Goal: Transaction & Acquisition: Book appointment/travel/reservation

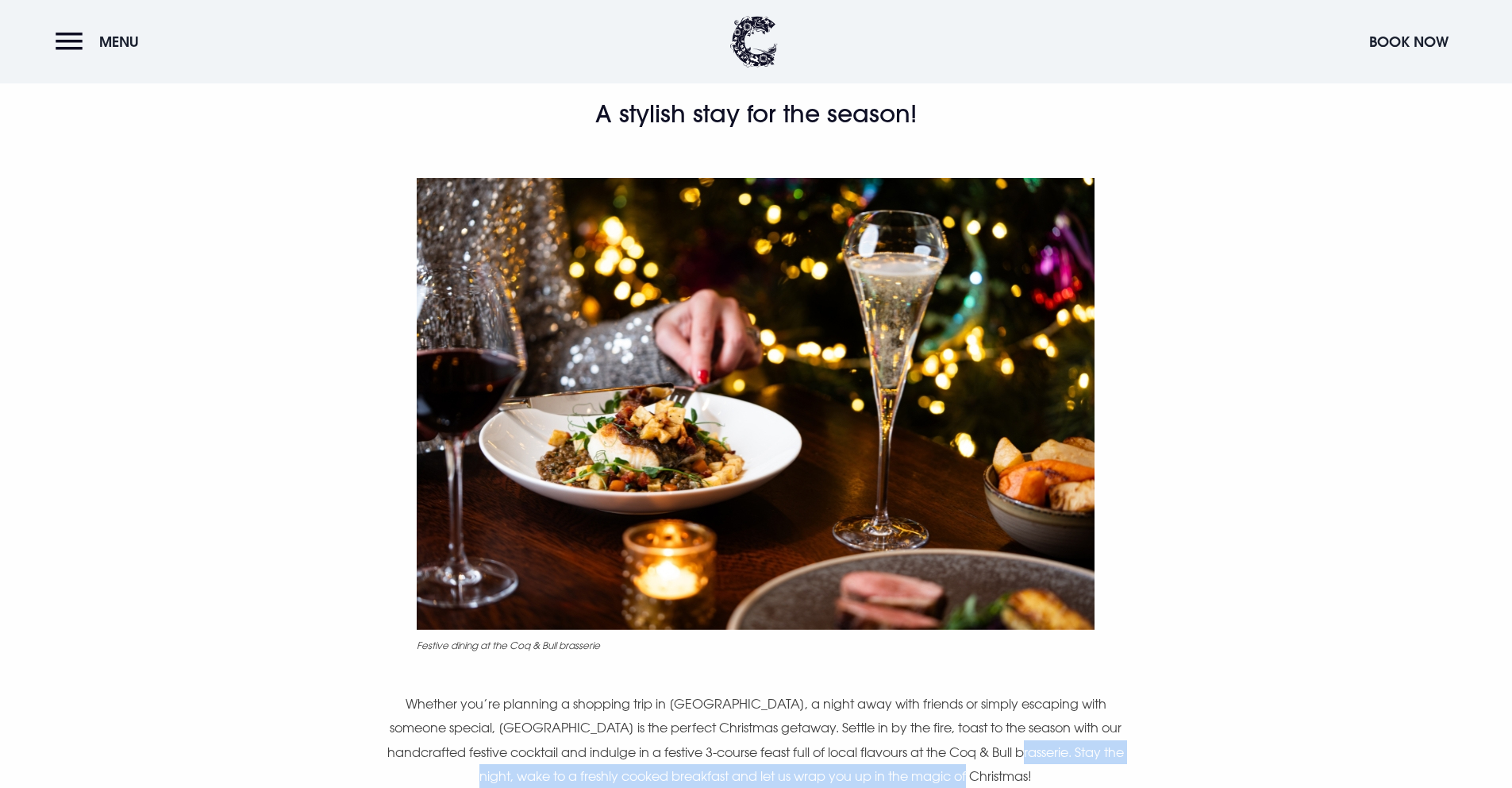
scroll to position [517, 0]
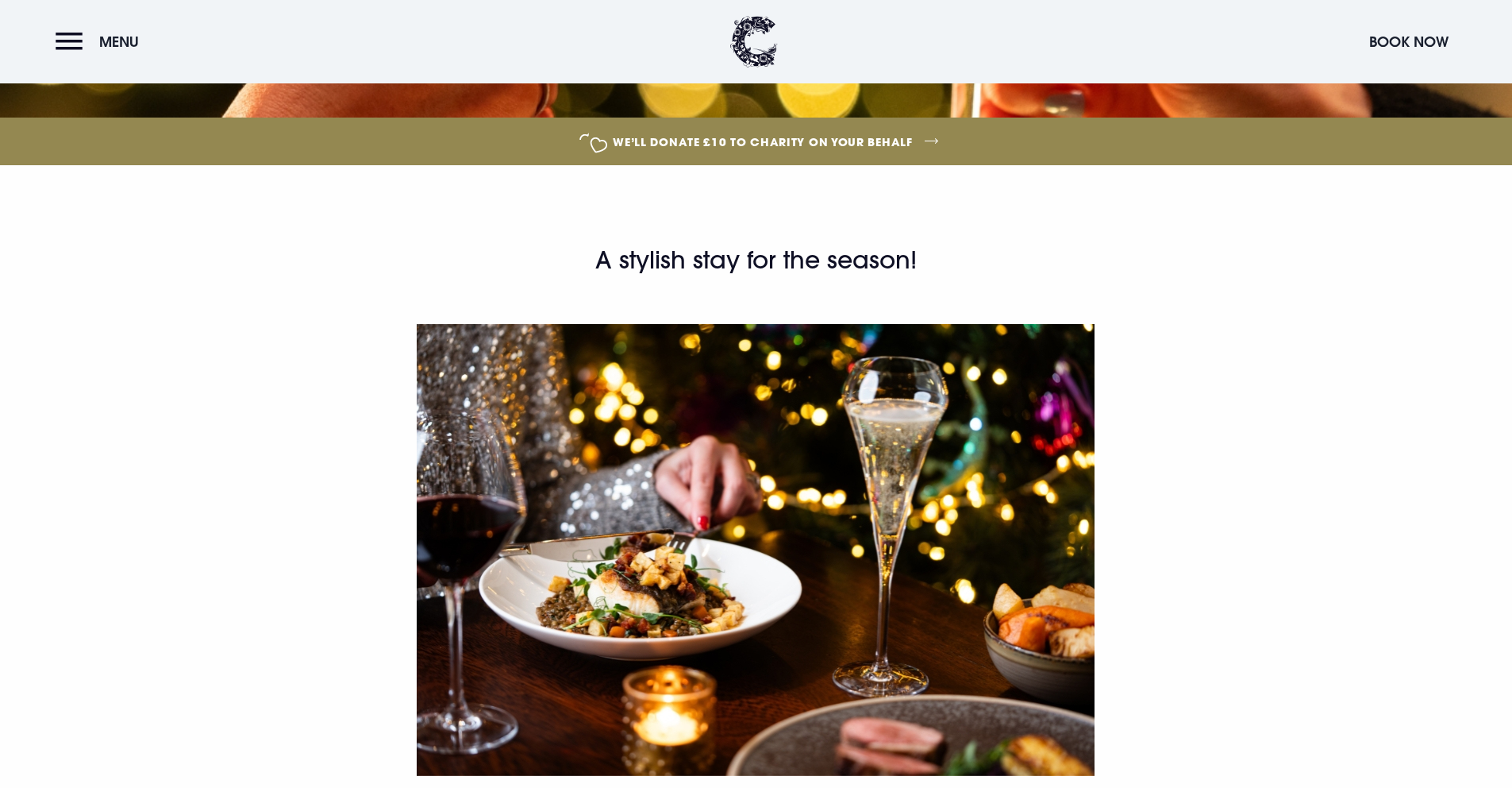
drag, startPoint x: 594, startPoint y: 258, endPoint x: 937, endPoint y: 254, distance: 343.0
click at [936, 254] on h2 "A stylish stay for the season!" at bounding box center [755, 261] width 755 height 32
copy h2 "A stylish stay for the season!"
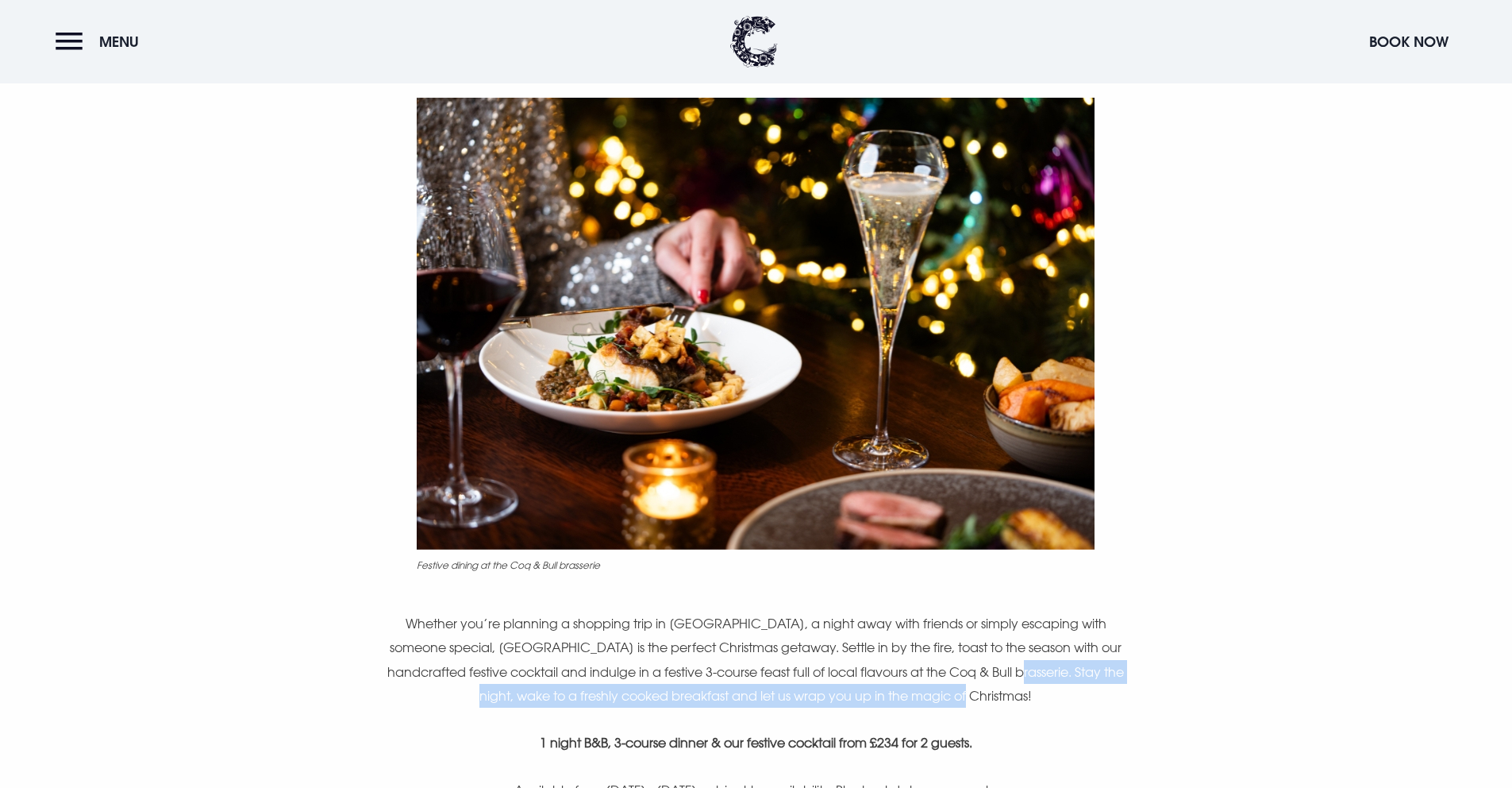
scroll to position [1080, 0]
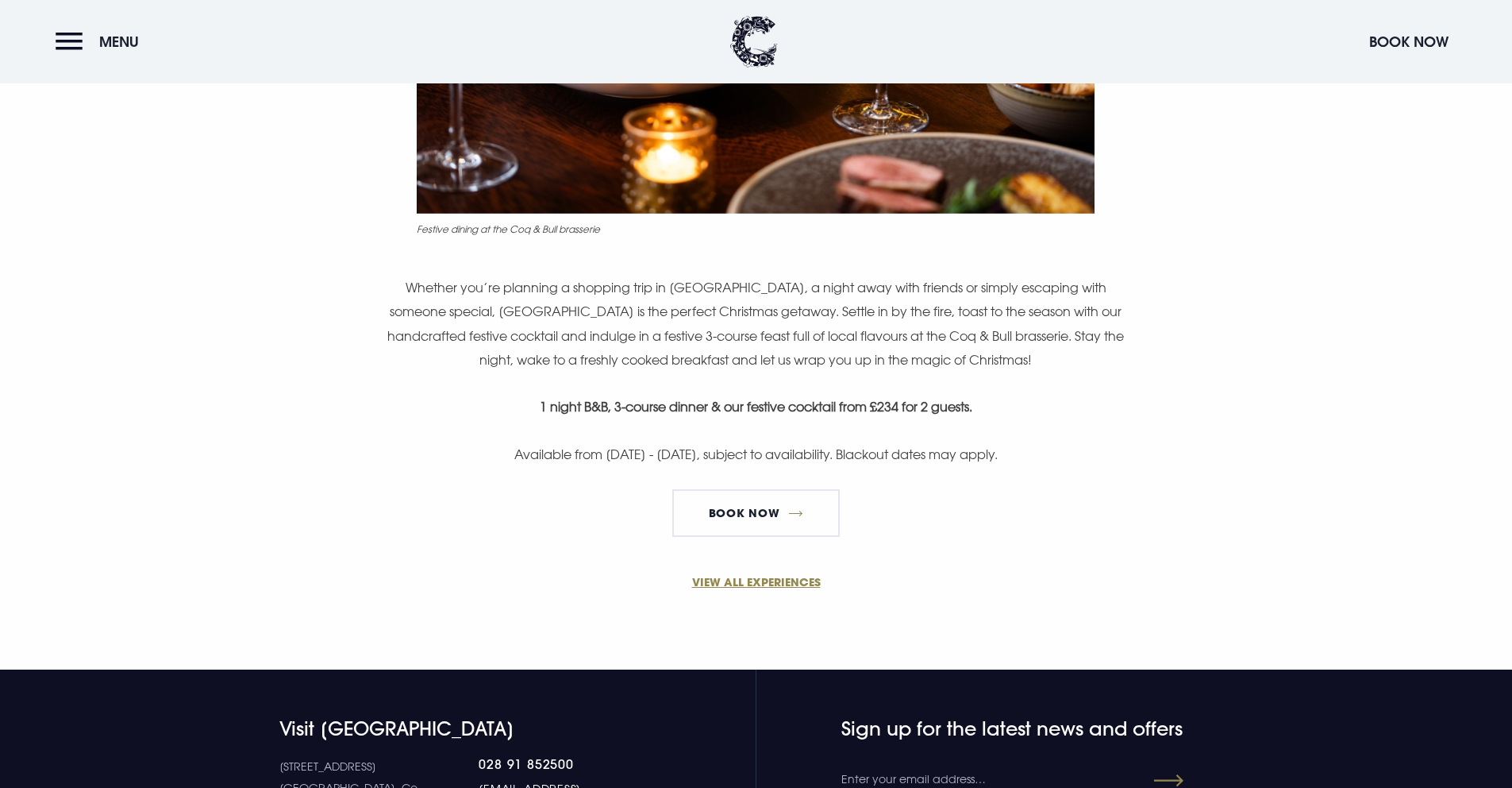
click at [775, 266] on div "A stylish stay for the season! Festive dining at the Coq & Bull brasserie Wheth…" at bounding box center [755, 116] width 918 height 867
click at [662, 440] on div "A stylish stay for the season! Festive dining at the Coq & Bull brasserie Wheth…" at bounding box center [755, 116] width 918 height 867
drag, startPoint x: 530, startPoint y: 408, endPoint x: 1002, endPoint y: 420, distance: 472.2
click at [1002, 420] on div "A stylish stay for the season! Festive dining at the Coq & Bull brasserie Wheth…" at bounding box center [755, 116] width 918 height 867
copy div "1 night B&B, 3-course dinner & our festive cocktail from £234 for 2 guests."
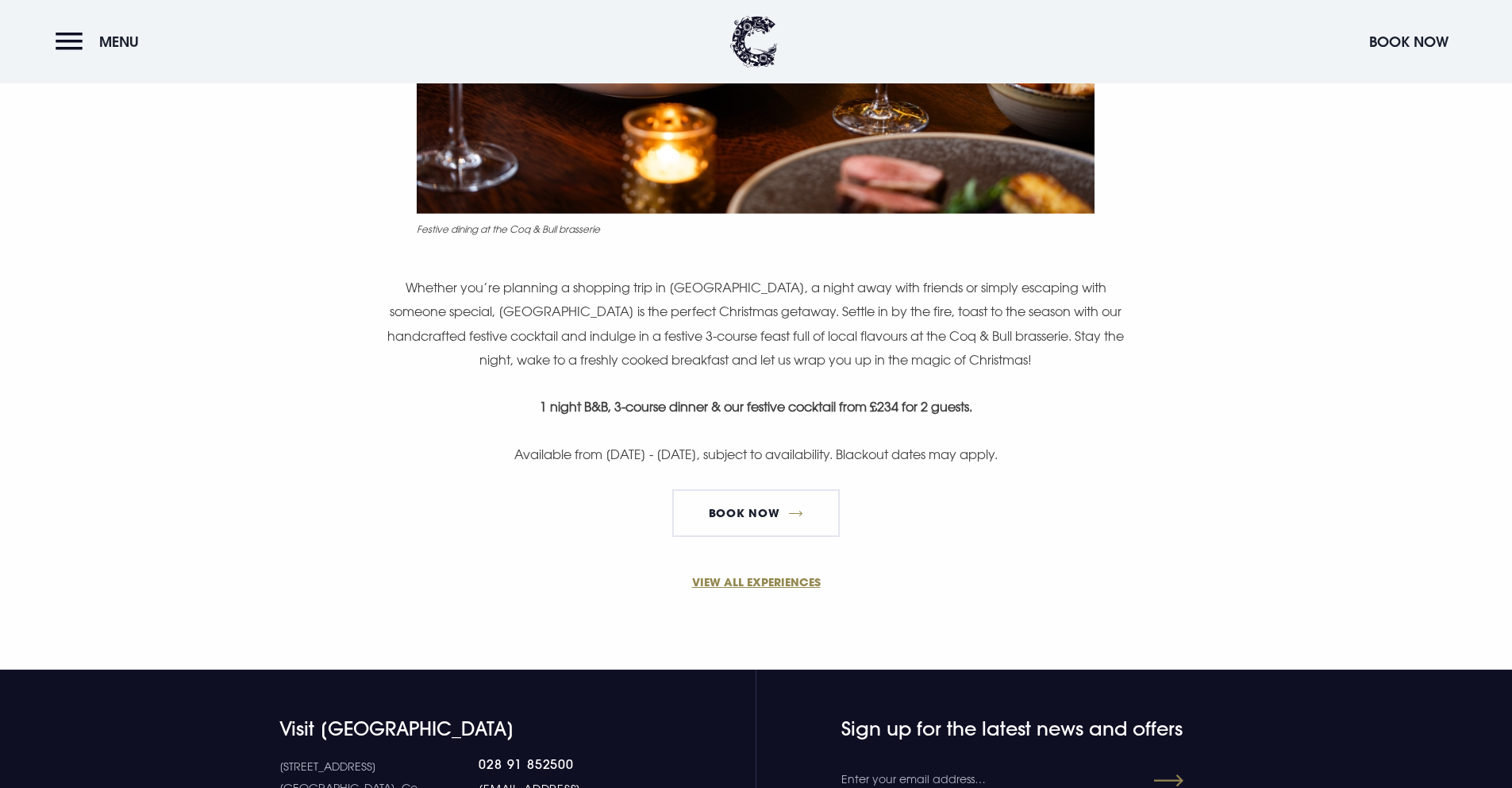
click at [649, 324] on p "Whether you’re planning a shopping trip in [GEOGRAPHIC_DATA], a night away with…" at bounding box center [755, 324] width 755 height 97
drag, startPoint x: 713, startPoint y: 316, endPoint x: 500, endPoint y: 301, distance: 213.5
click at [500, 301] on p "Whether you’re planning a shopping trip in [GEOGRAPHIC_DATA], a night away with…" at bounding box center [755, 324] width 755 height 97
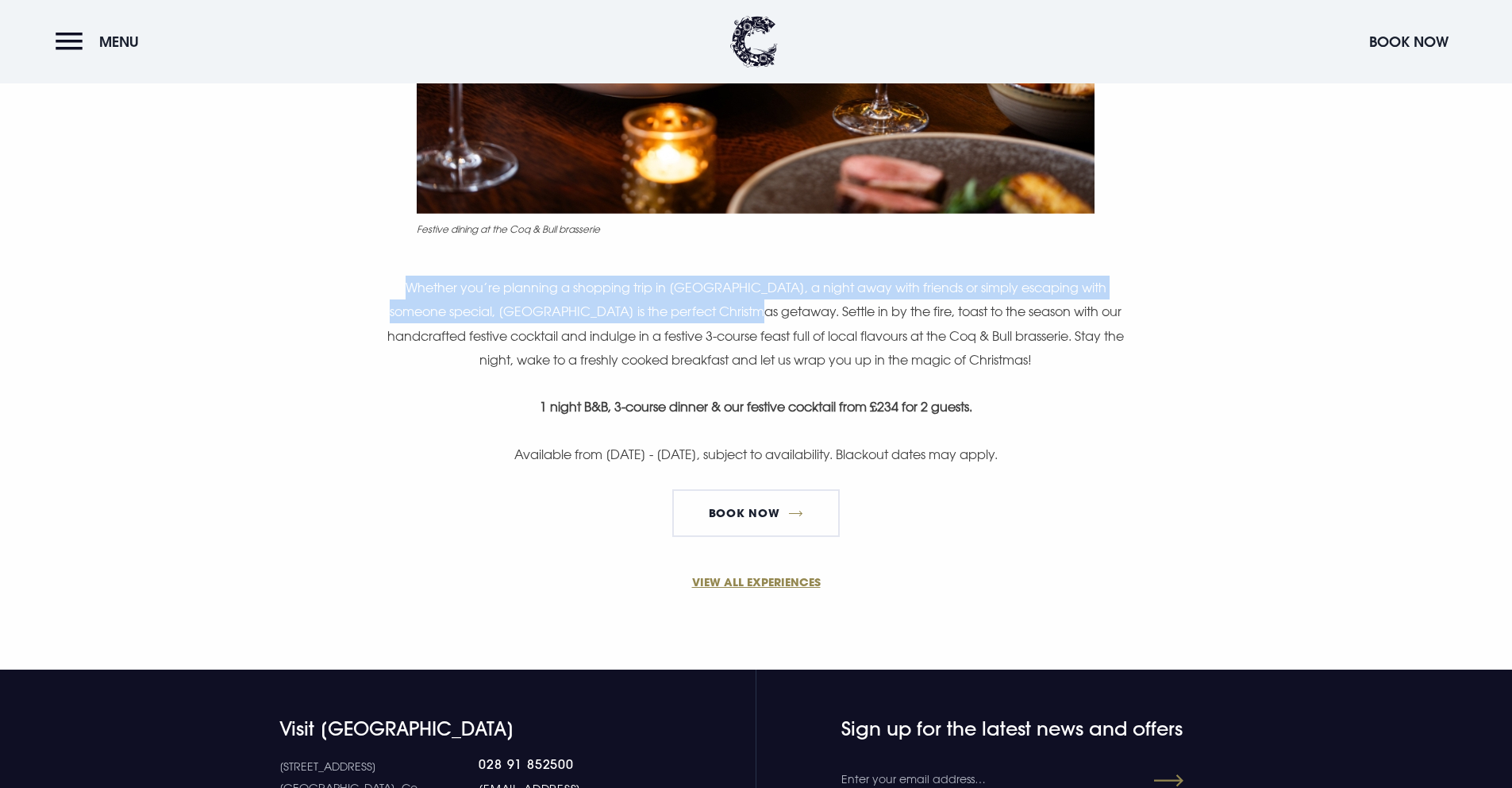
drag, startPoint x: 713, startPoint y: 312, endPoint x: 397, endPoint y: 287, distance: 317.0
click at [397, 287] on p "Whether you’re planning a shopping trip in [GEOGRAPHIC_DATA], a night away with…" at bounding box center [755, 324] width 755 height 97
copy p "Whether you’re planning a shopping trip in [GEOGRAPHIC_DATA], a night away with…"
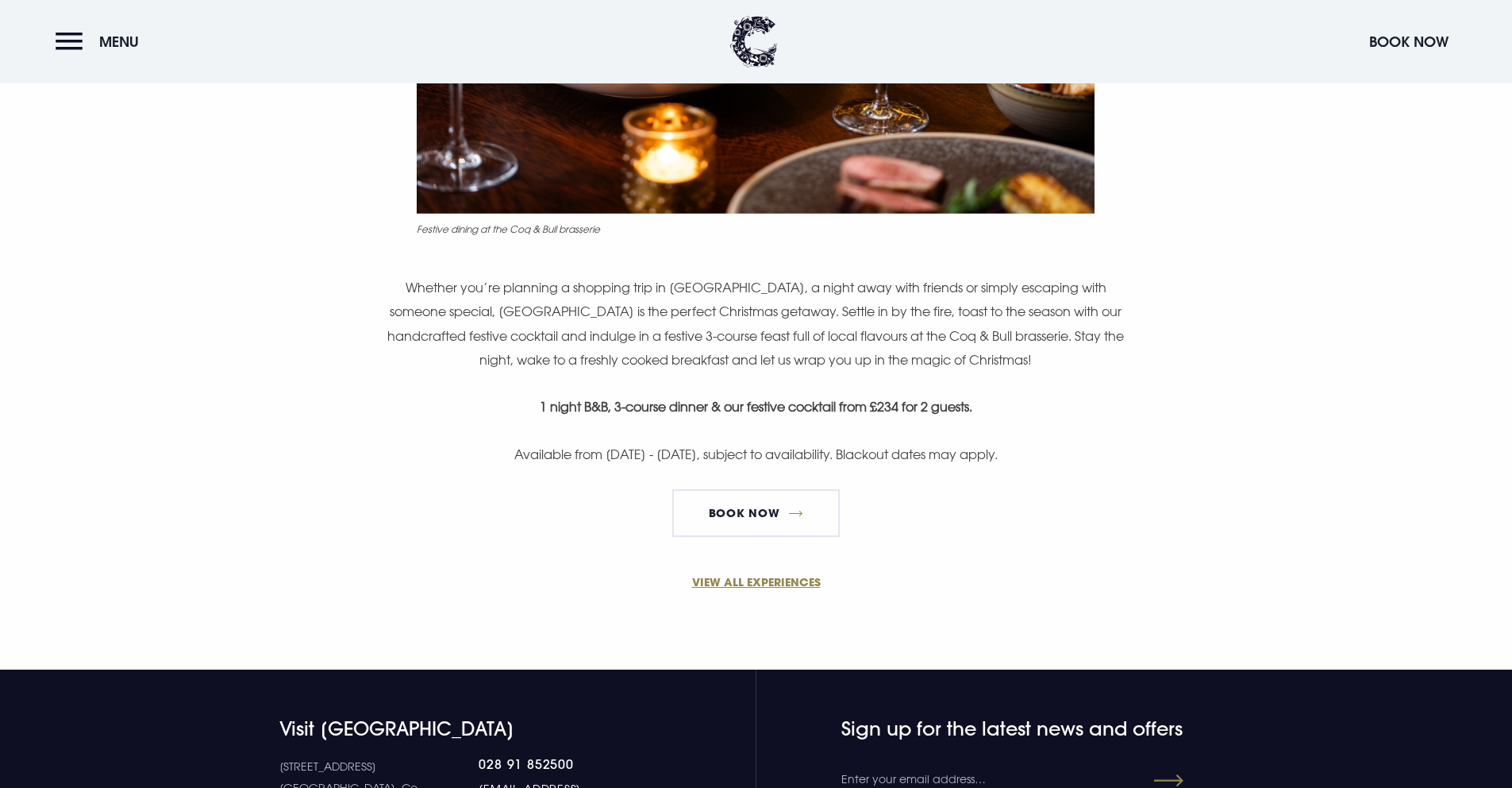
click at [710, 425] on div "A stylish stay for the season! Festive dining at the Coq & Bull brasserie Wheth…" at bounding box center [755, 116] width 918 height 867
drag, startPoint x: 436, startPoint y: 451, endPoint x: 768, endPoint y: 457, distance: 332.1
click at [768, 457] on p "Available from [DATE] - [DATE], subject to availability. Blackout dates may app…" at bounding box center [755, 454] width 755 height 24
copy p "Available from [DATE] - [DATE],"
click at [640, 375] on div "A stylish stay for the season! Festive dining at the Coq & Bull brasserie Wheth…" at bounding box center [755, 116] width 918 height 867
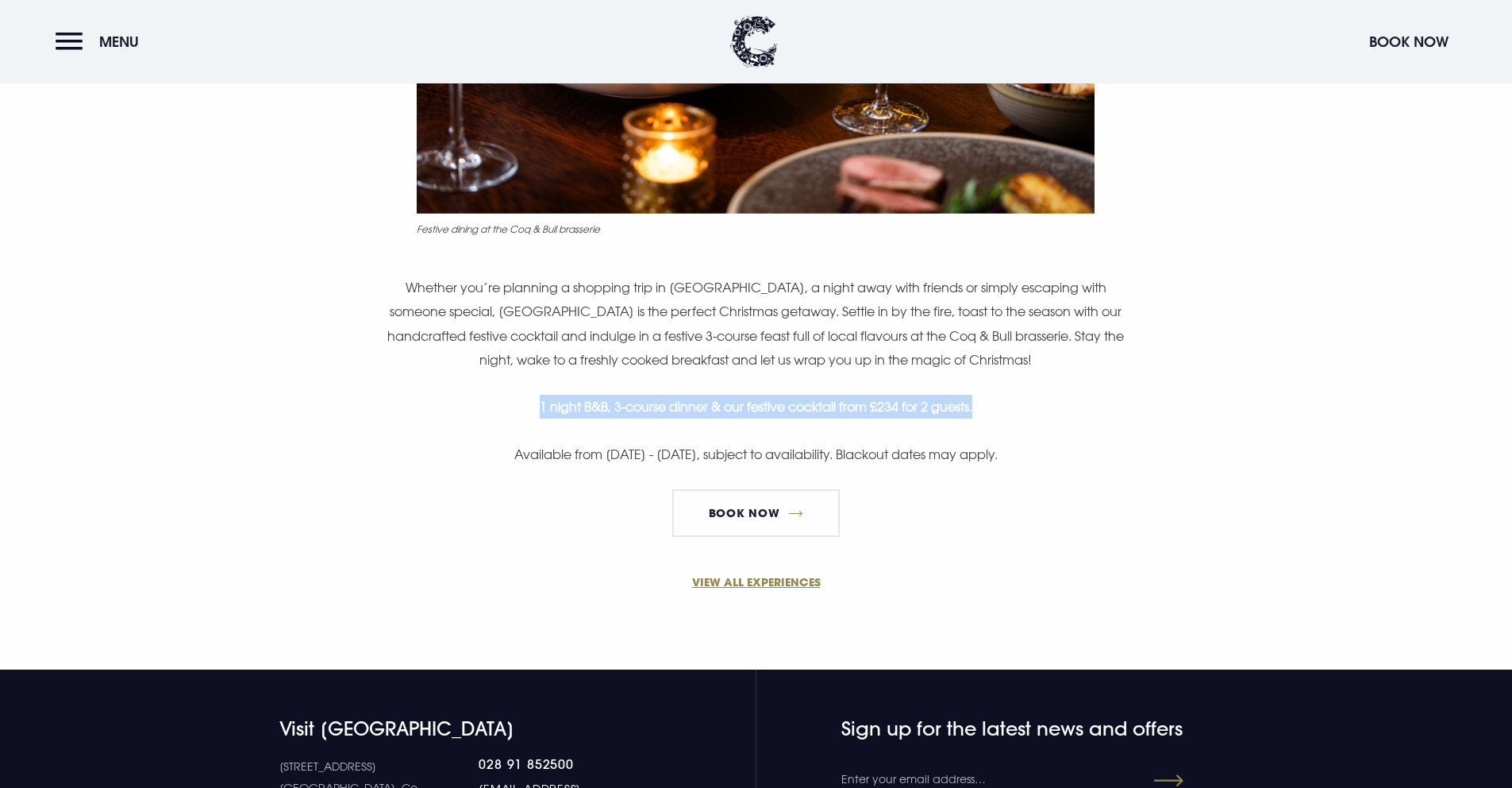
drag, startPoint x: 981, startPoint y: 414, endPoint x: 525, endPoint y: 411, distance: 456.0
click at [525, 411] on p "1 night B&B, 3-course dinner & our festive cocktail from £234 for 2 guests." at bounding box center [755, 406] width 755 height 24
copy strong "1 night B&B, 3-course dinner & our festive cocktail from £234 for 2 guests."
click at [727, 273] on div "A stylish stay for the season! Festive dining at the Coq & Bull brasserie Wheth…" at bounding box center [755, 116] width 918 height 867
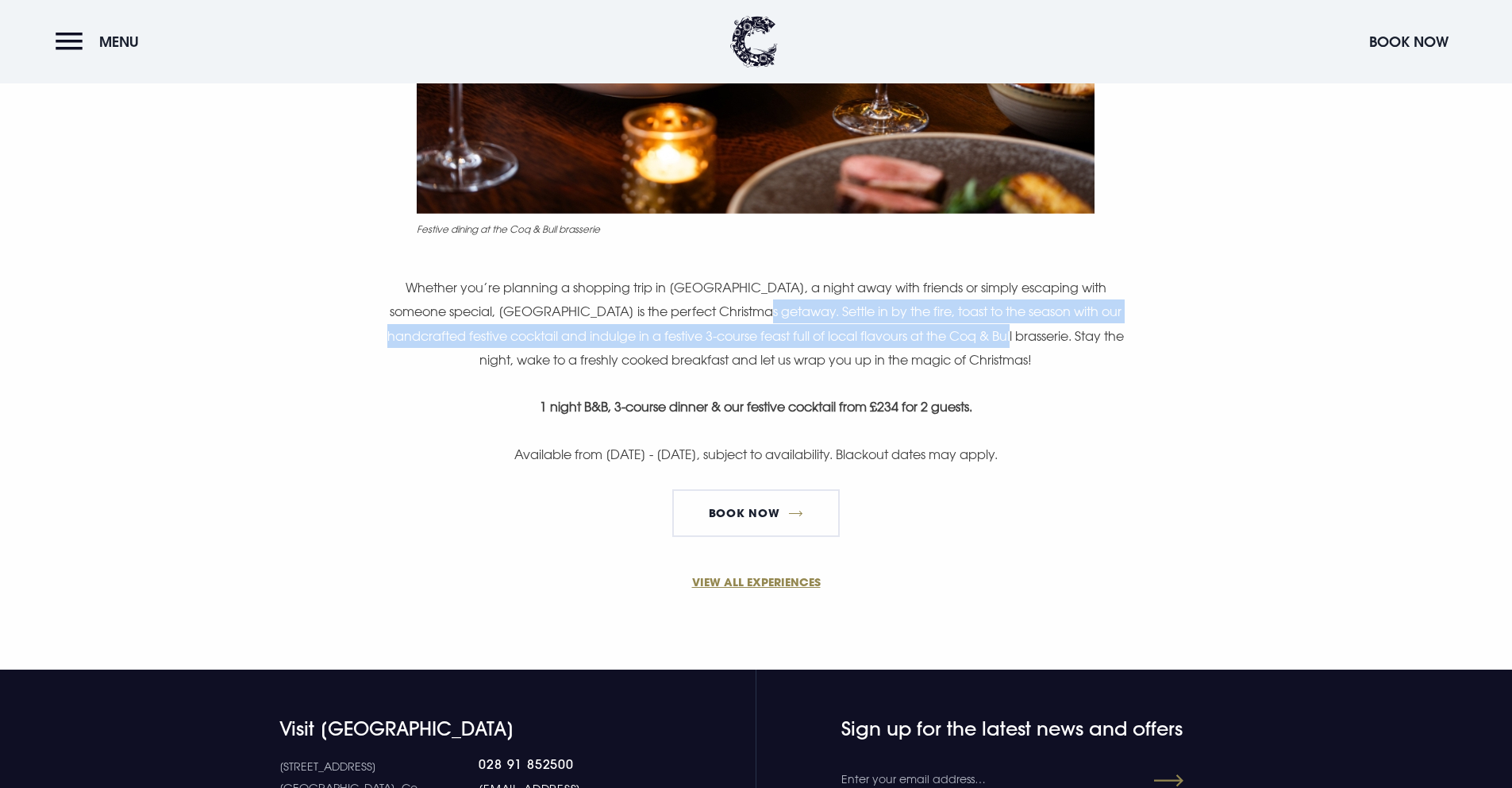
drag, startPoint x: 717, startPoint y: 313, endPoint x: 959, endPoint y: 337, distance: 243.2
click at [959, 337] on p "Whether you’re planning a shopping trip in [GEOGRAPHIC_DATA], a night away with…" at bounding box center [755, 324] width 755 height 97
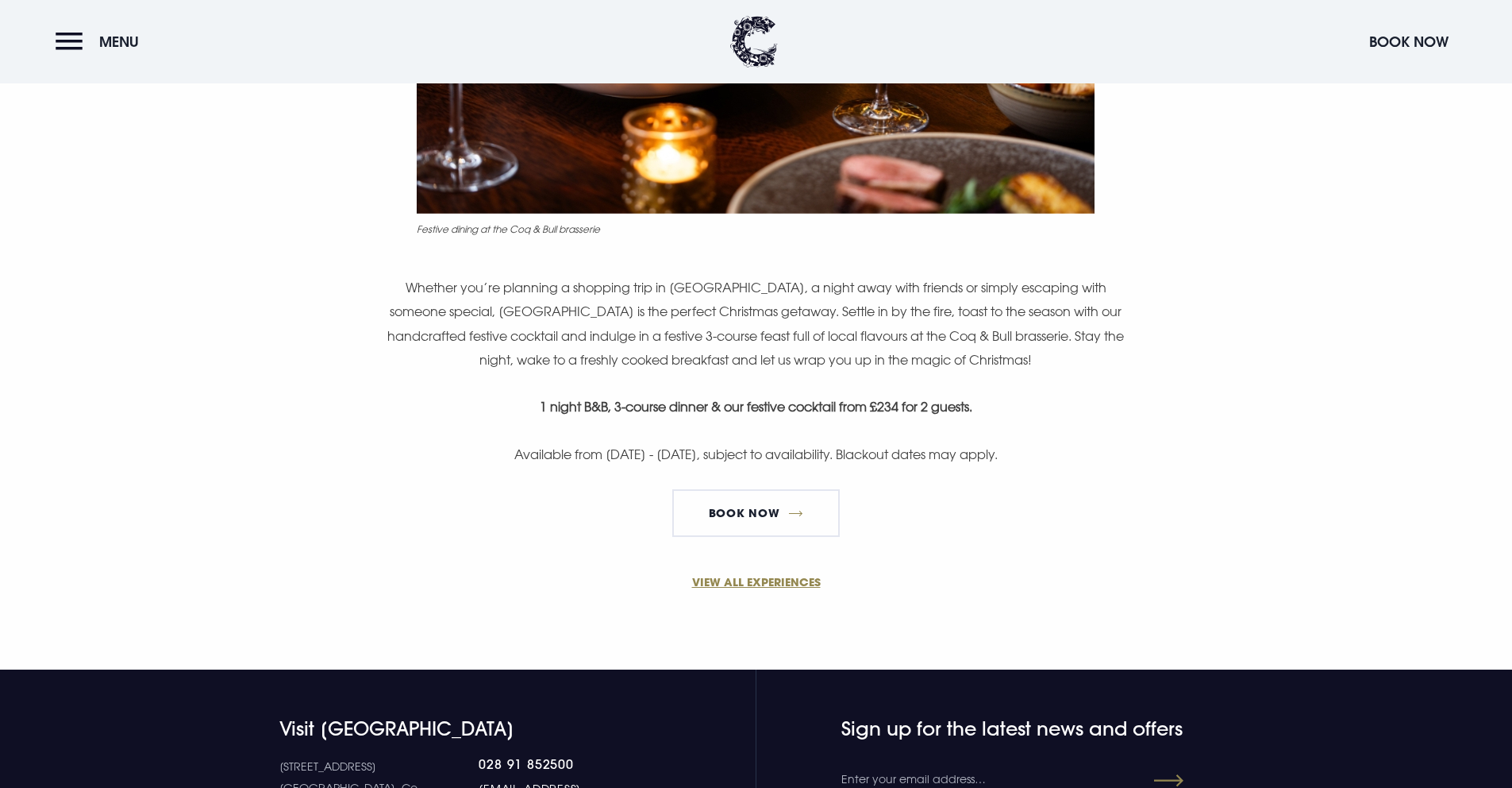
click at [964, 348] on p "Whether you’re planning a shopping trip in [GEOGRAPHIC_DATA], a night away with…" at bounding box center [755, 324] width 755 height 97
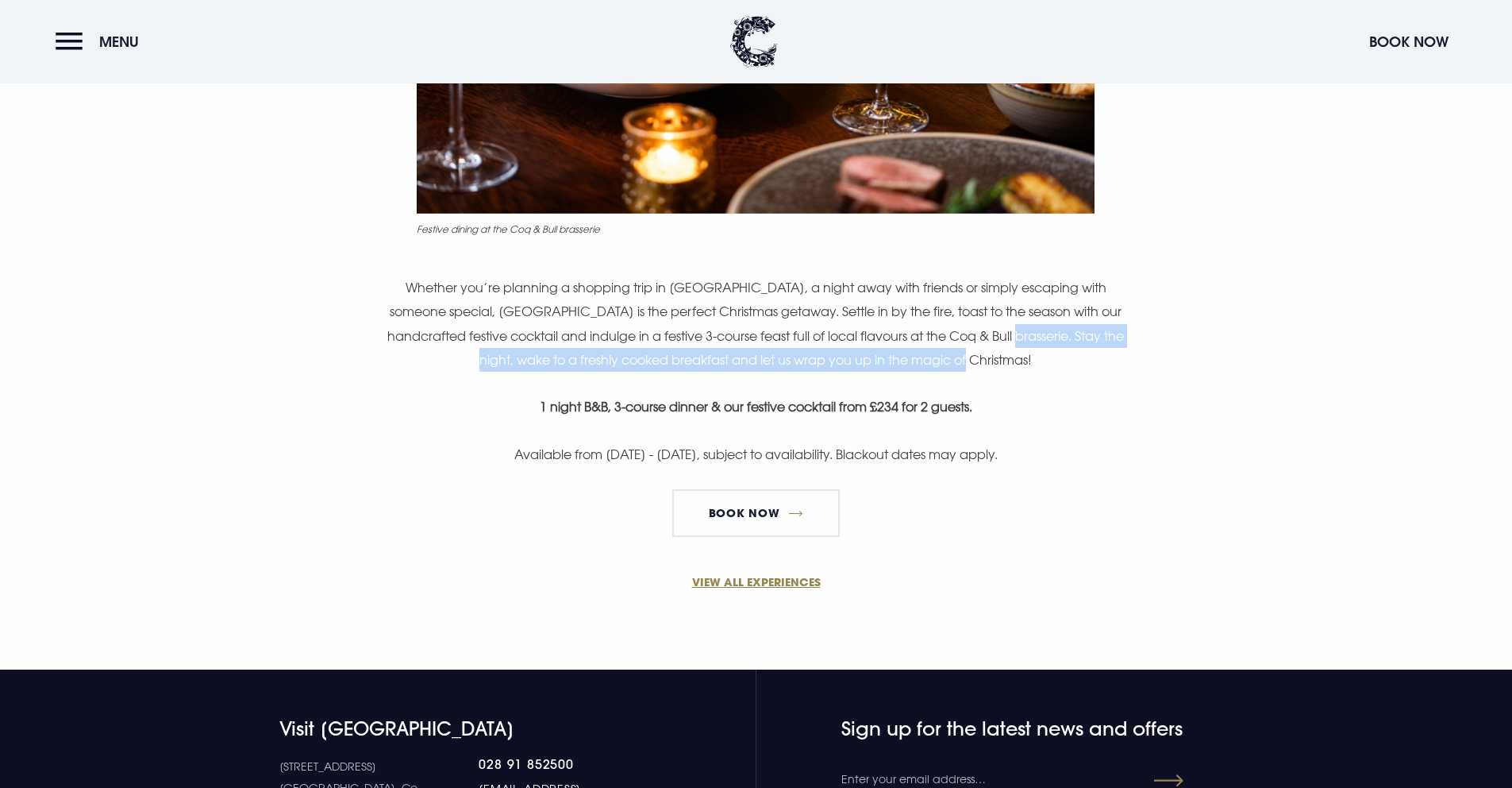
drag, startPoint x: 1003, startPoint y: 365, endPoint x: 971, endPoint y: 341, distance: 40.0
click at [971, 341] on p "Whether you’re planning a shopping trip in [GEOGRAPHIC_DATA], a night away with…" at bounding box center [755, 324] width 755 height 97
copy p "Stay the night, wake to a freshly cooked breakfast and let us wrap you up in th…"
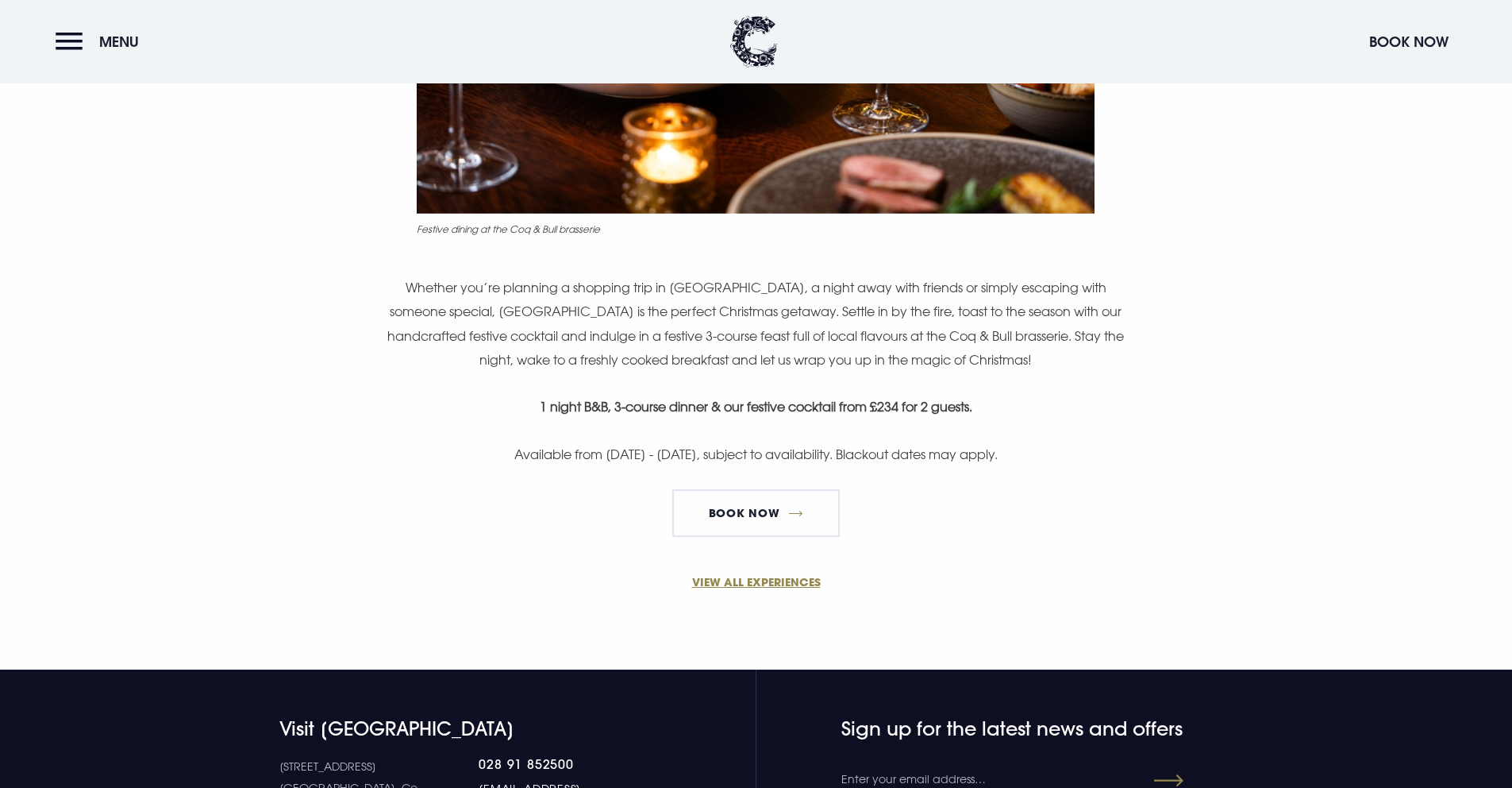
click at [642, 256] on div "A stylish stay for the season! Festive dining at the Coq & Bull brasserie Wheth…" at bounding box center [755, 116] width 918 height 867
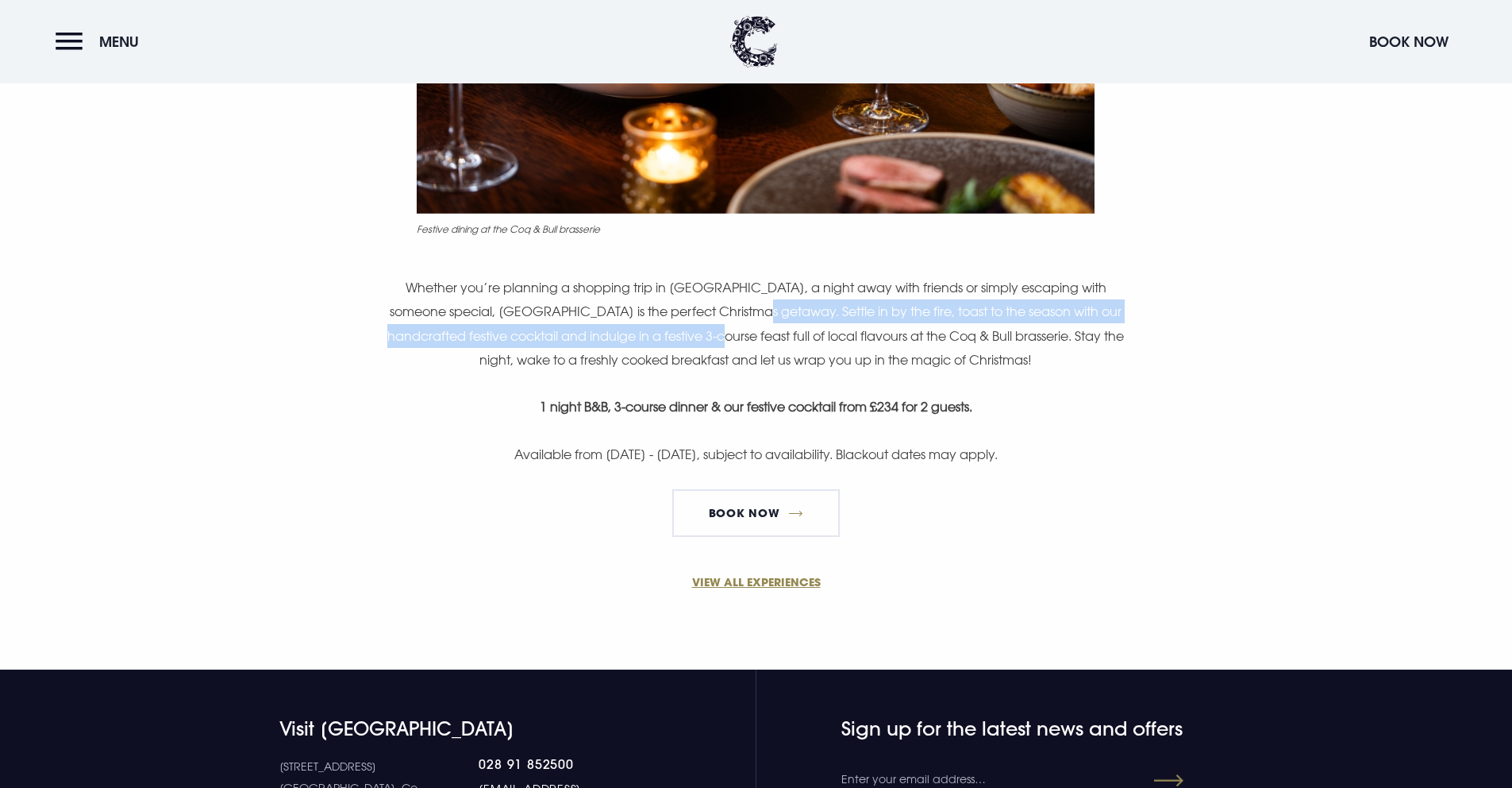
drag, startPoint x: 724, startPoint y: 315, endPoint x: 677, endPoint y: 331, distance: 49.6
click at [677, 331] on p "Whether you’re planning a shopping trip in [GEOGRAPHIC_DATA], a night away with…" at bounding box center [755, 324] width 755 height 97
copy p "Settle in by the fire, toast to the season with our handcrafted festive cocktai…"
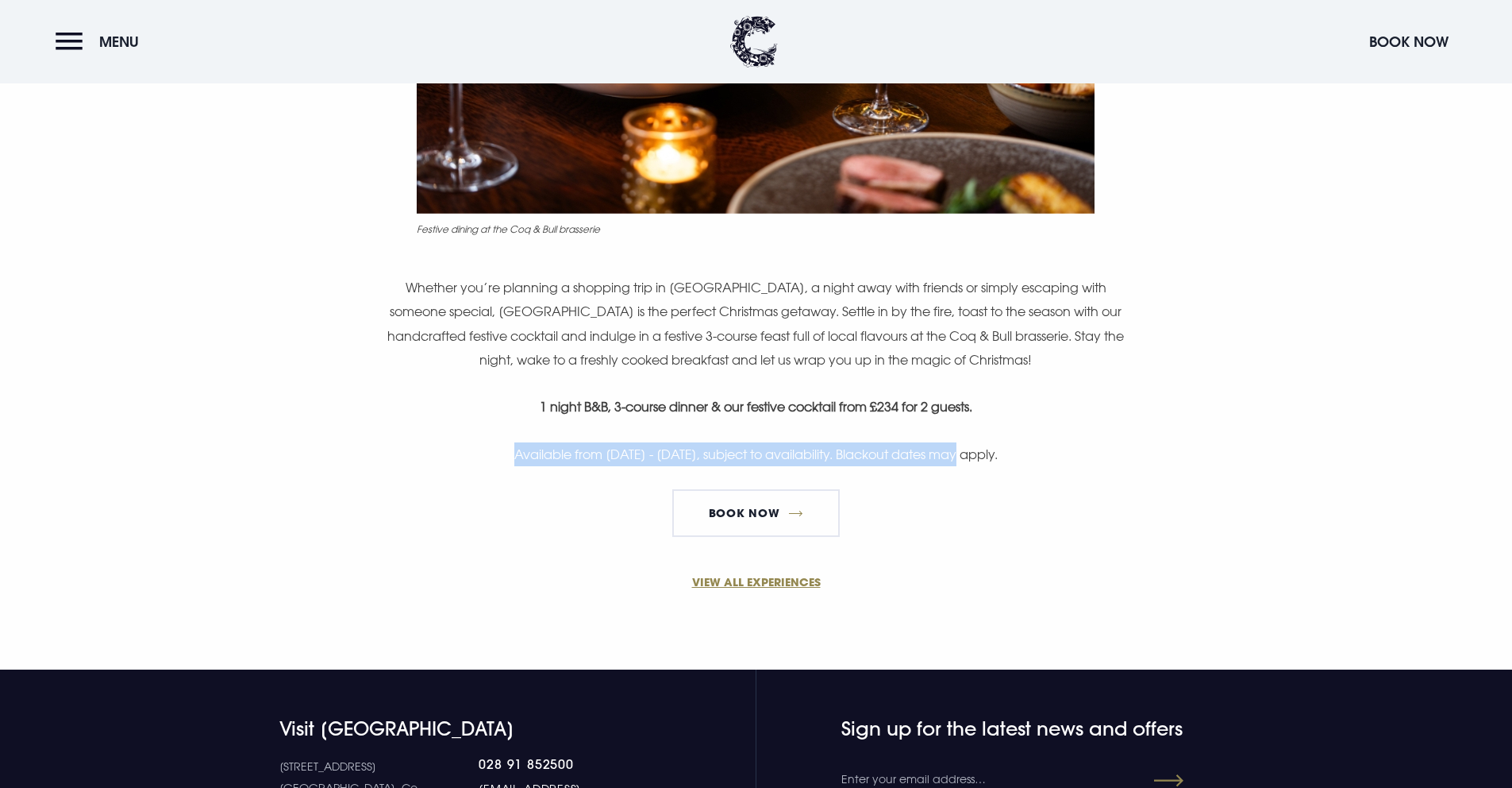
drag, startPoint x: 444, startPoint y: 452, endPoint x: 903, endPoint y: 461, distance: 459.1
click at [903, 461] on p "Available from [DATE] - [DATE], subject to availability. Blackout dates may app…" at bounding box center [755, 454] width 755 height 24
copy p "Available from [DATE] - [DATE], subject to availability."
click at [589, 448] on p "Available from [DATE] - [DATE], subject to availability. Blackout dates may app…" at bounding box center [755, 454] width 755 height 24
drag, startPoint x: 763, startPoint y: 455, endPoint x: 425, endPoint y: 443, distance: 338.2
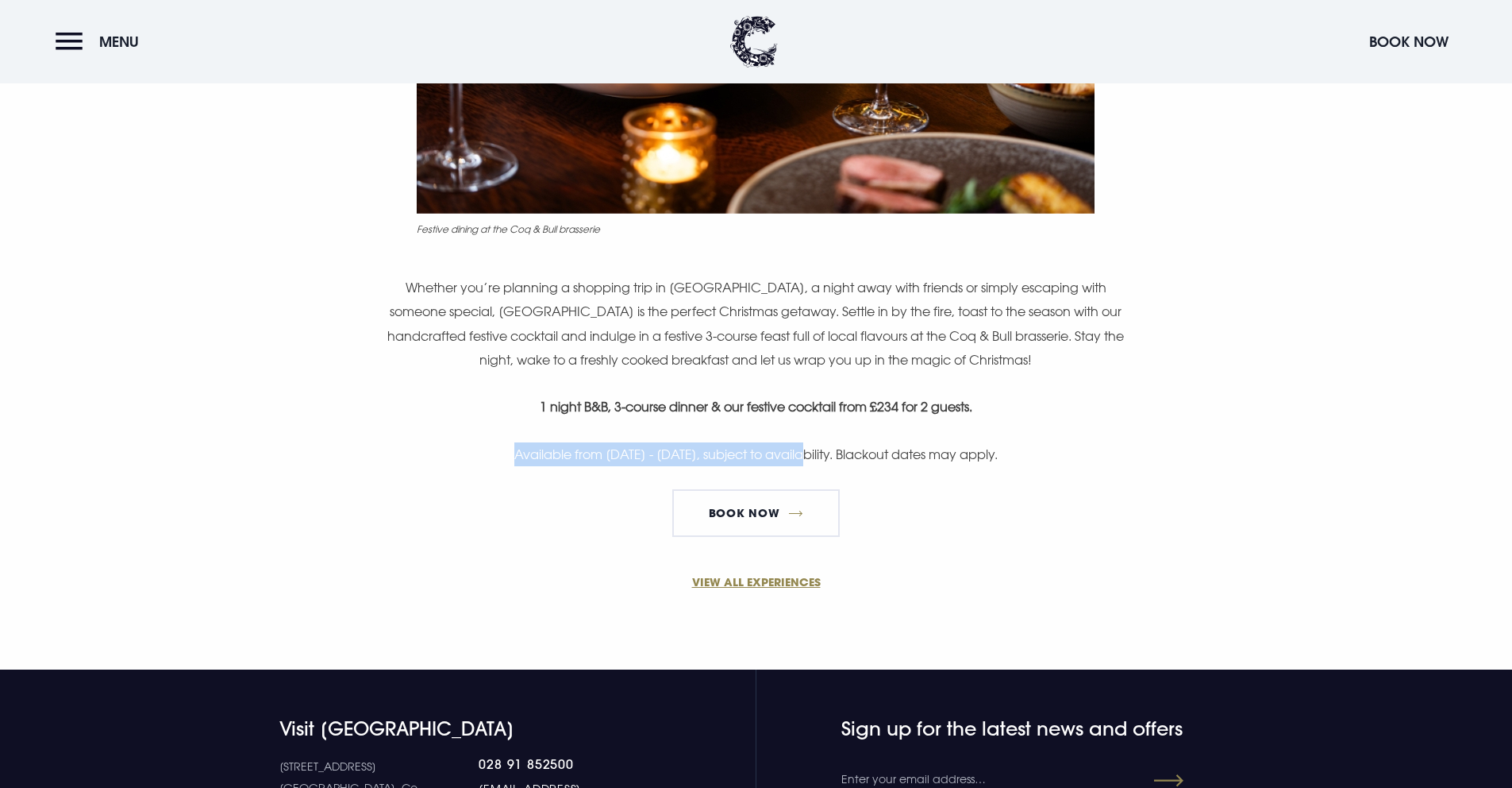
click at [425, 443] on p "Available from [DATE] - [DATE], subject to availability. Blackout dates may app…" at bounding box center [755, 454] width 755 height 24
copy p "Available from [DATE] - [DATE]"
